Goal: Information Seeking & Learning: Compare options

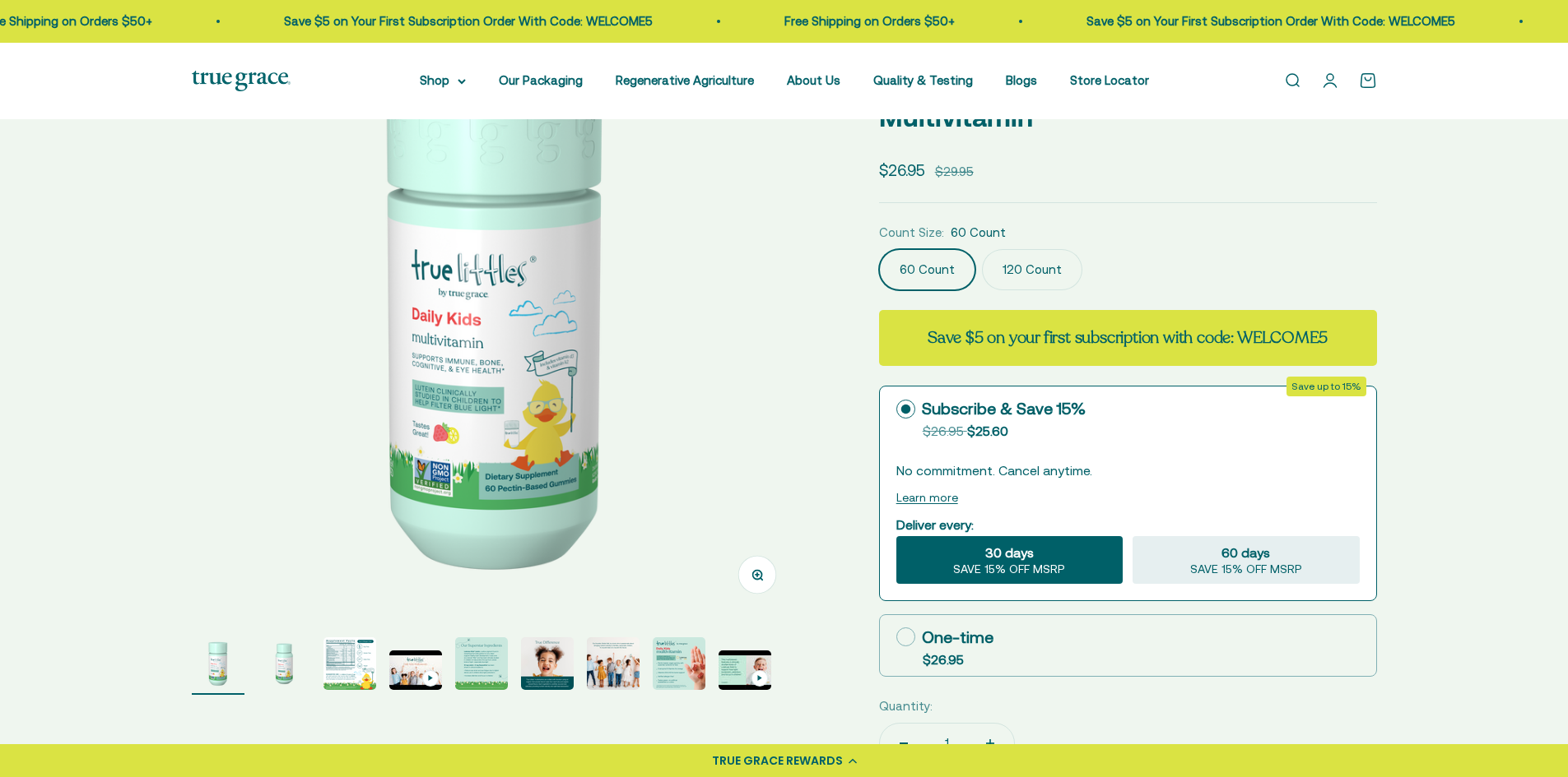
scroll to position [164, 0]
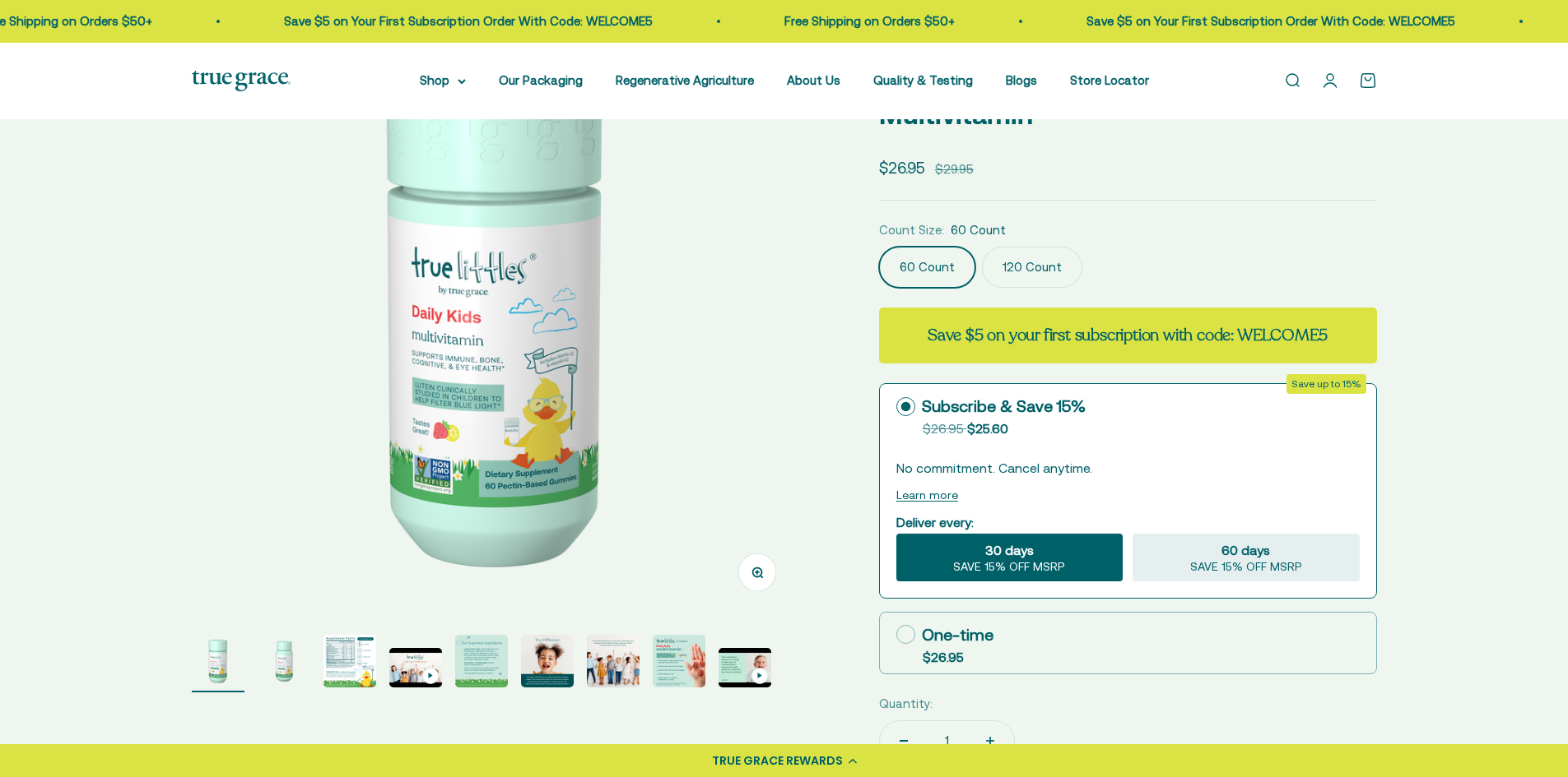
click at [369, 656] on img "Go to item 3" at bounding box center [349, 661] width 53 height 53
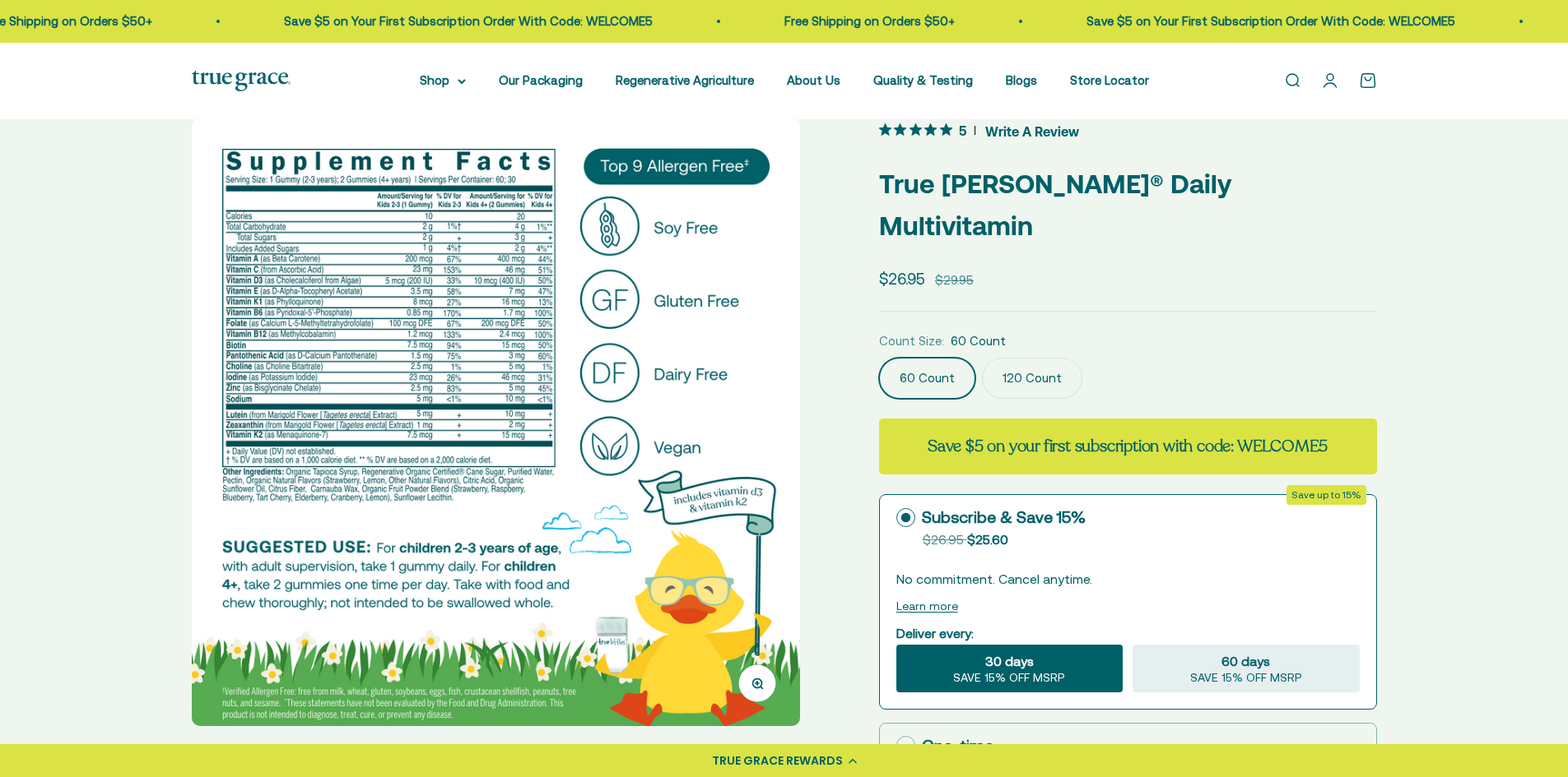
scroll to position [83, 0]
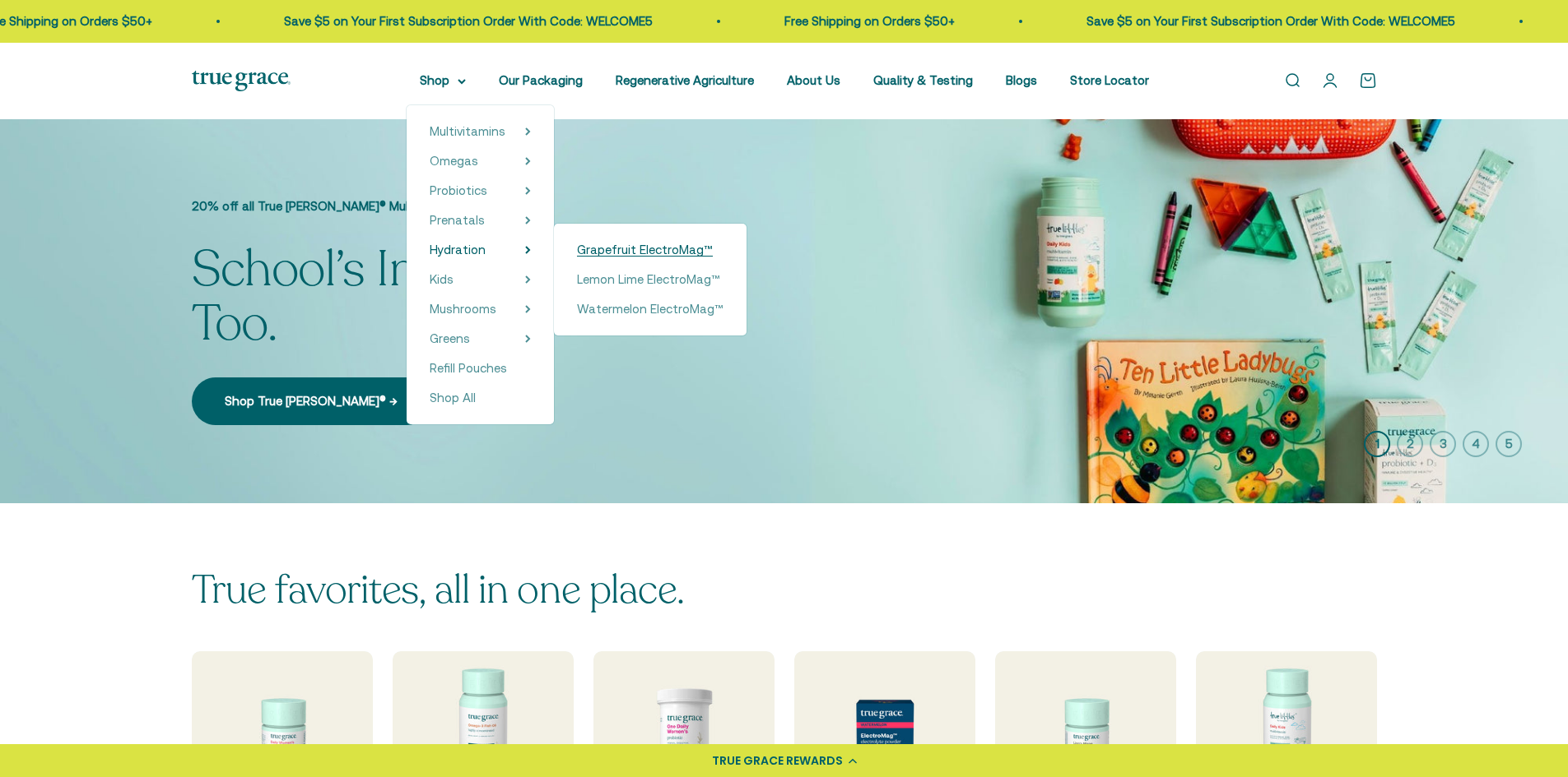
click at [675, 253] on span "Grapefruit ElectroMag™" at bounding box center [645, 249] width 136 height 14
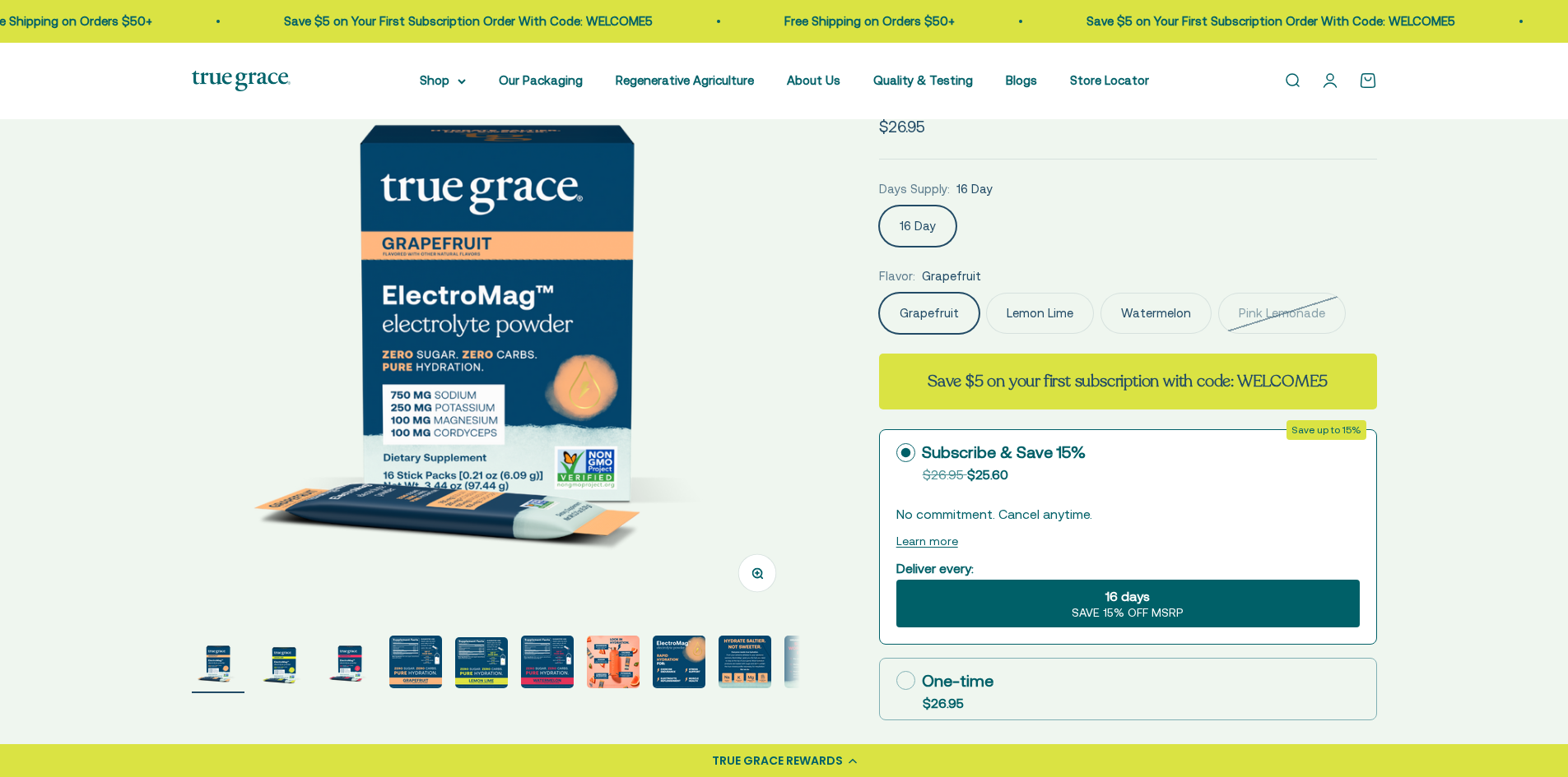
scroll to position [164, 0]
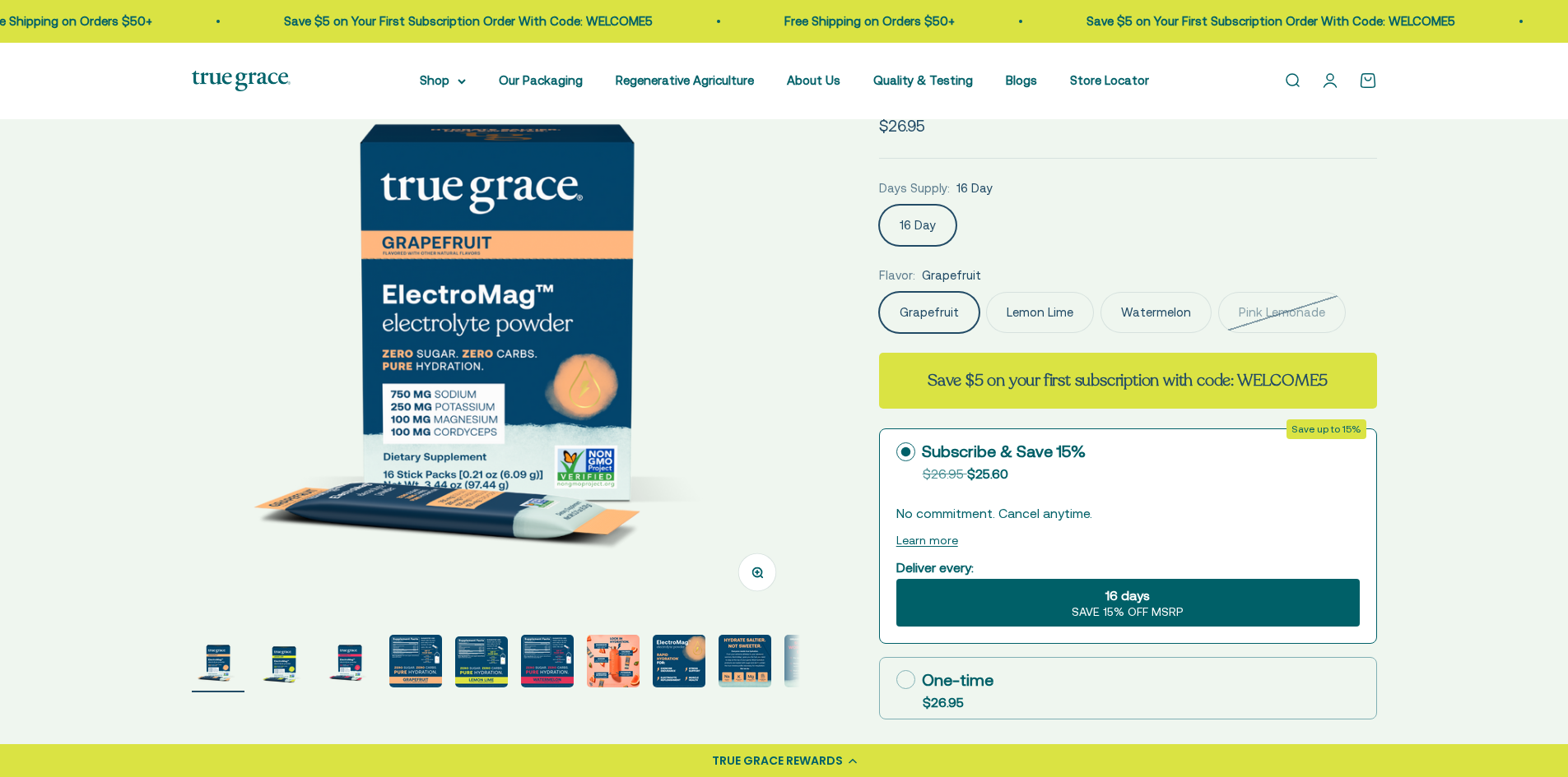
click at [425, 650] on img "Go to item 4" at bounding box center [415, 661] width 53 height 53
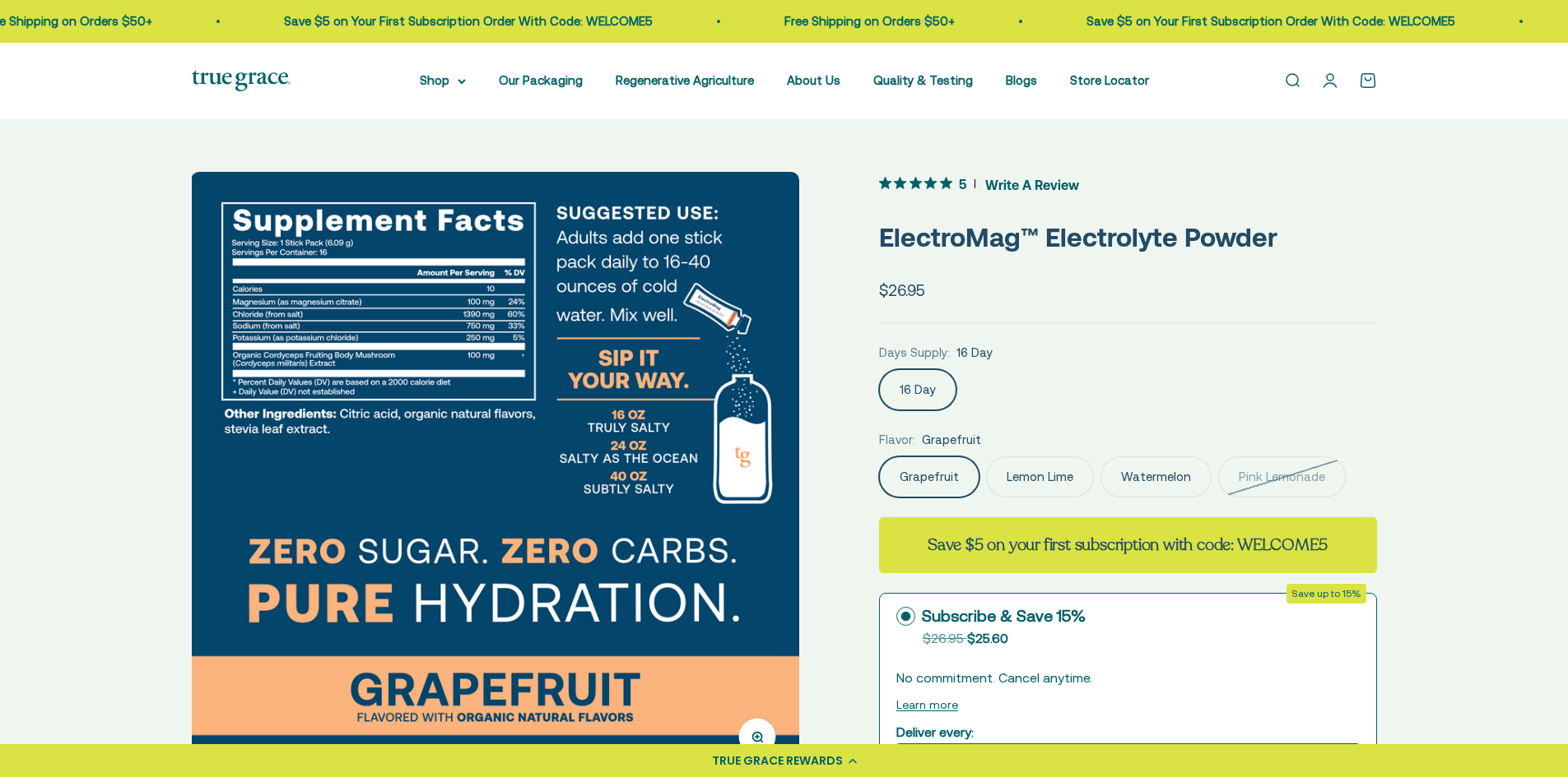
scroll to position [83, 0]
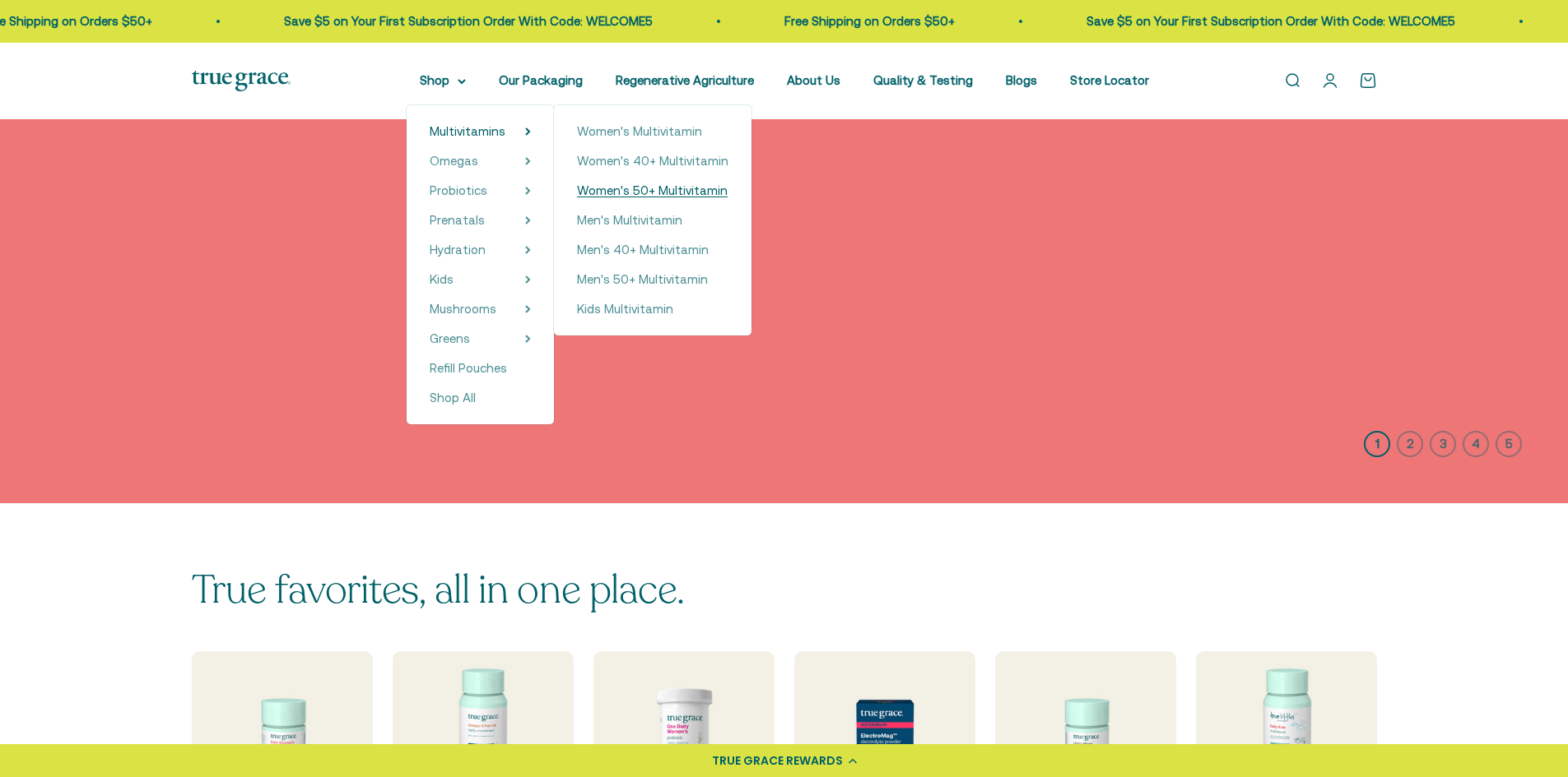
click at [661, 189] on span "Women's 50+ Multivitamin" at bounding box center [652, 190] width 151 height 14
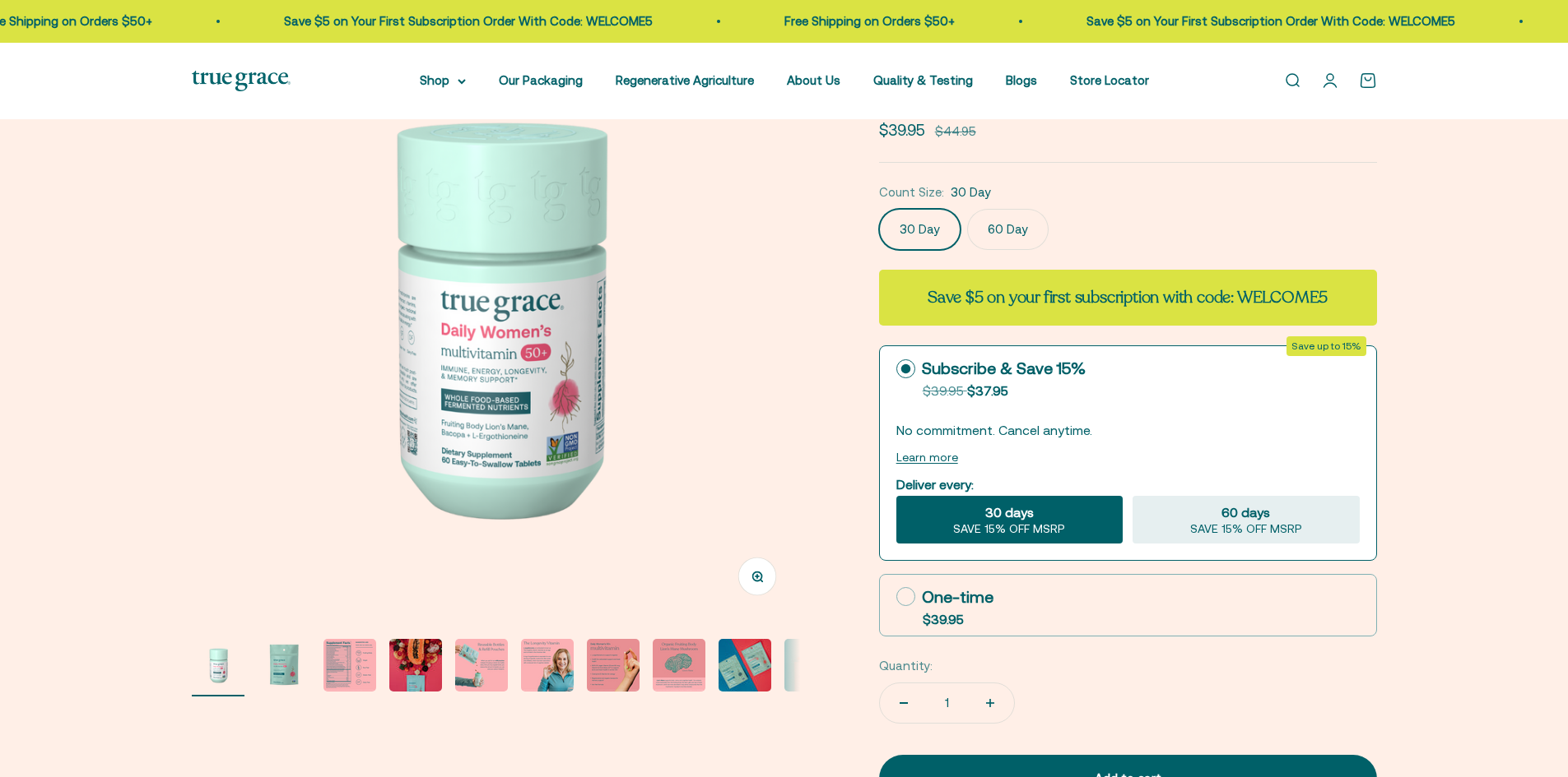
scroll to position [164, 0]
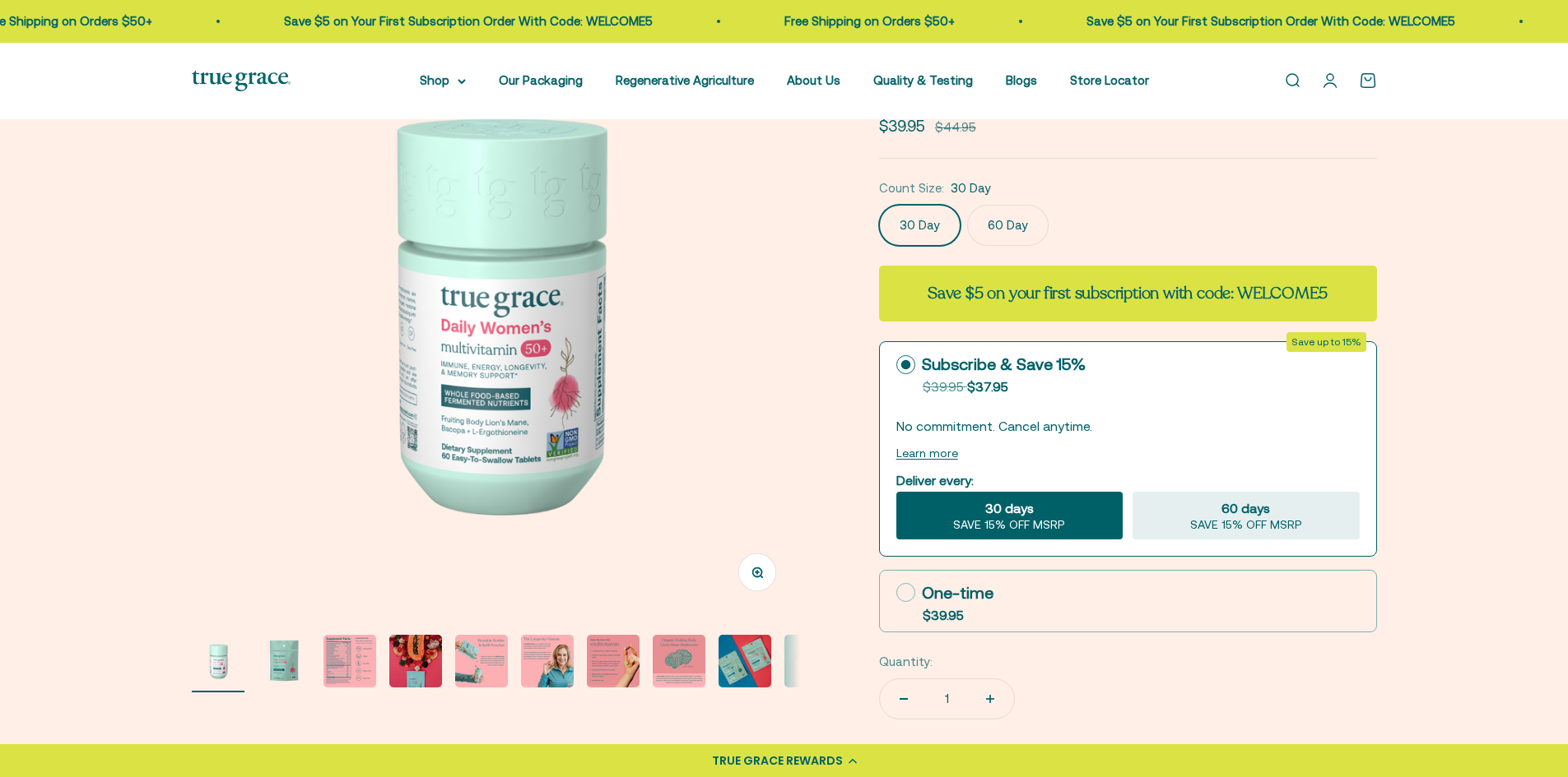
click at [361, 664] on img "Go to item 3" at bounding box center [349, 661] width 53 height 53
